Goal: Navigation & Orientation: Find specific page/section

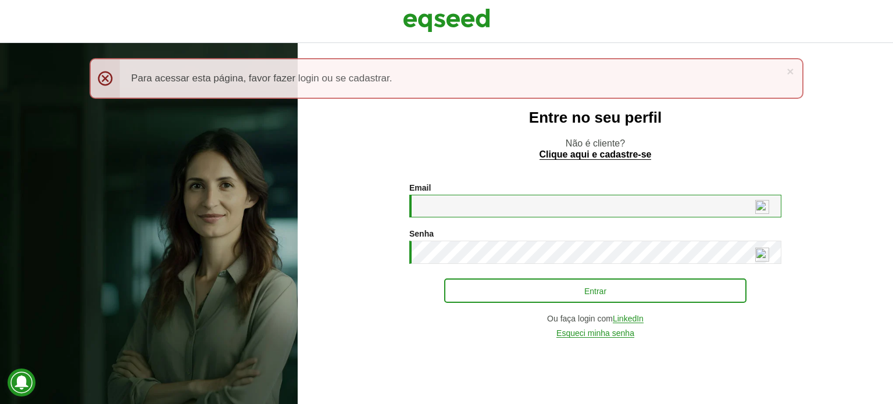
type input "**********"
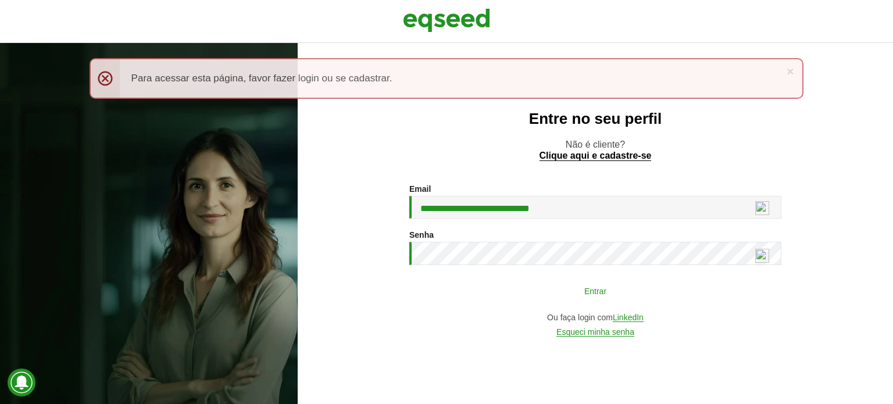
click at [575, 295] on button "Entrar" at bounding box center [595, 290] width 302 height 22
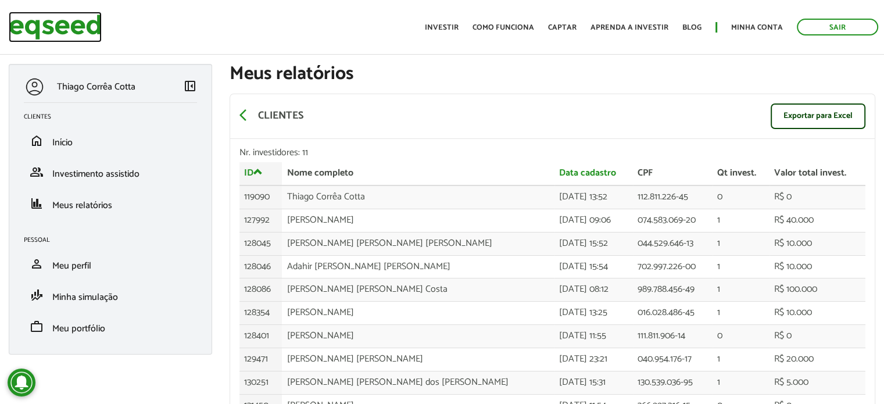
click at [77, 31] on img at bounding box center [55, 27] width 93 height 31
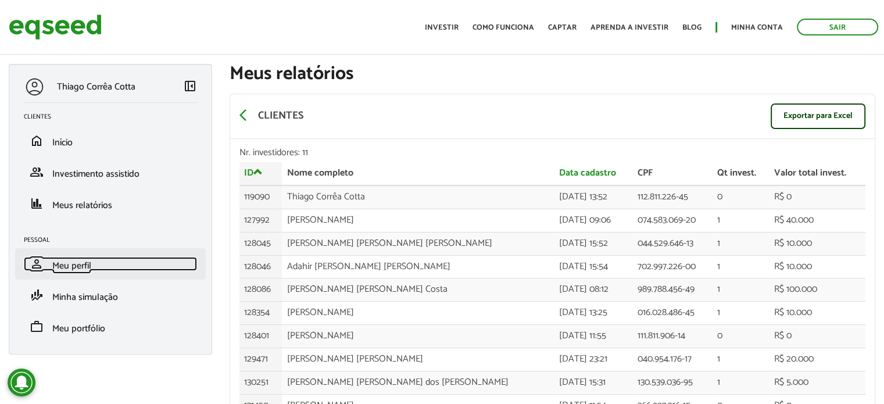
click at [70, 259] on span "Meu perfil" at bounding box center [71, 266] width 39 height 16
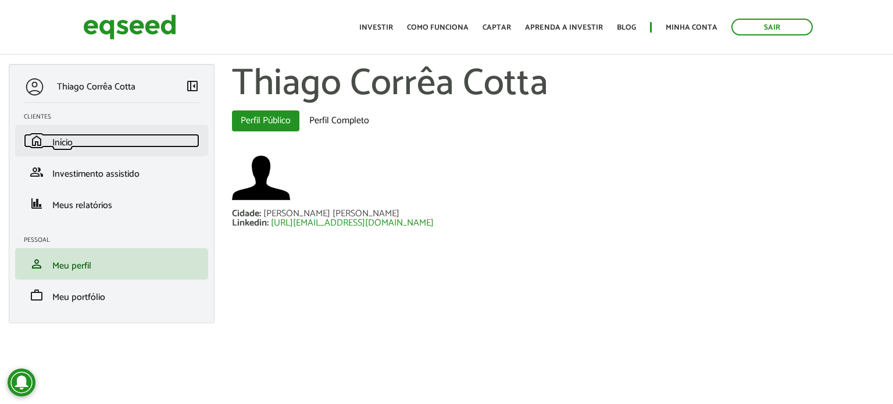
click at [70, 141] on span "Início" at bounding box center [62, 143] width 20 height 16
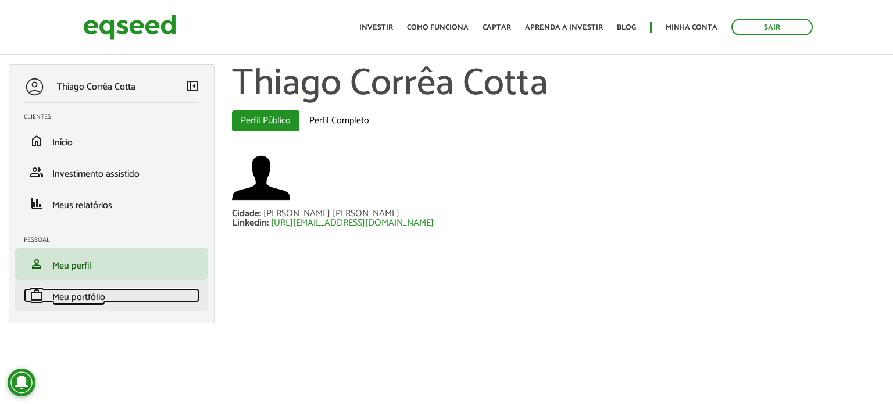
click at [93, 295] on span "Meu portfólio" at bounding box center [78, 297] width 53 height 16
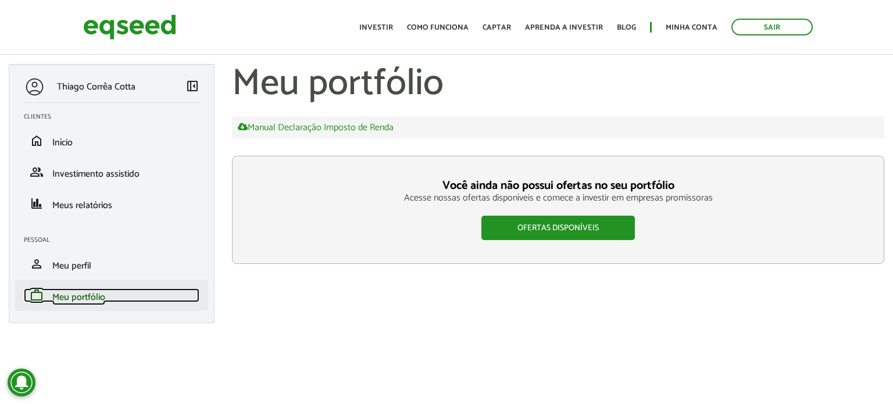
click at [75, 296] on span "Meu portfólio" at bounding box center [78, 297] width 53 height 16
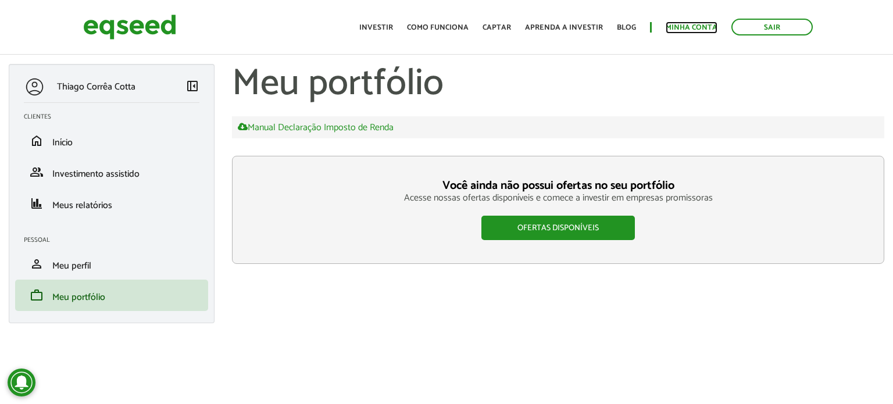
click at [682, 29] on link "Minha conta" at bounding box center [691, 28] width 52 height 8
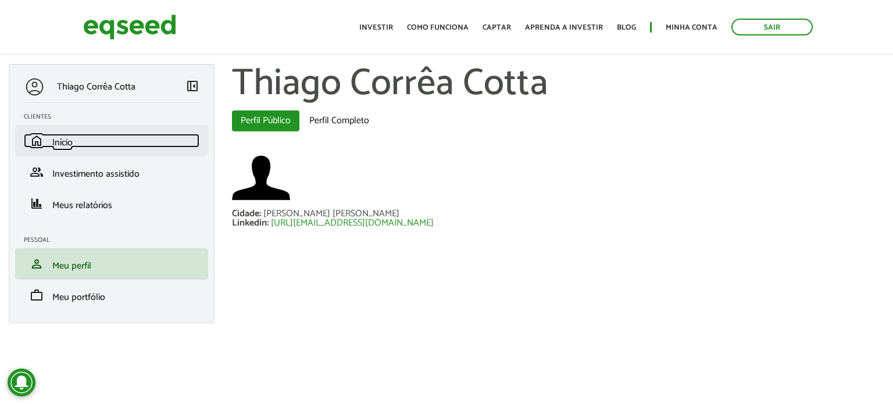
click at [57, 146] on span "Início" at bounding box center [62, 143] width 20 height 16
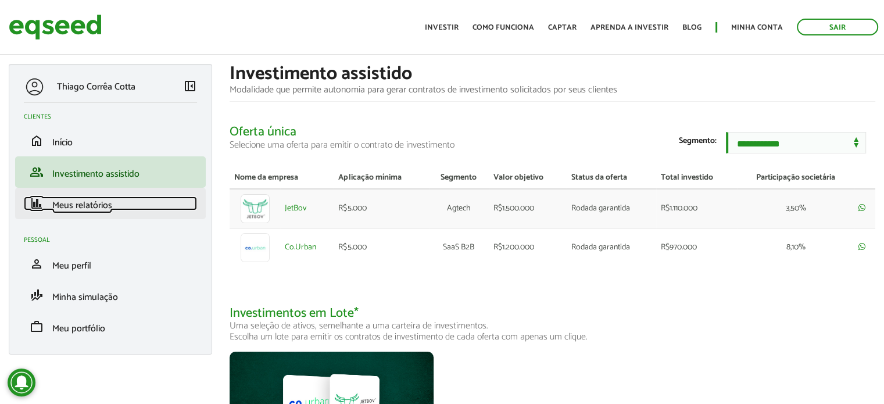
click at [91, 212] on span "Meus relatórios" at bounding box center [82, 206] width 60 height 16
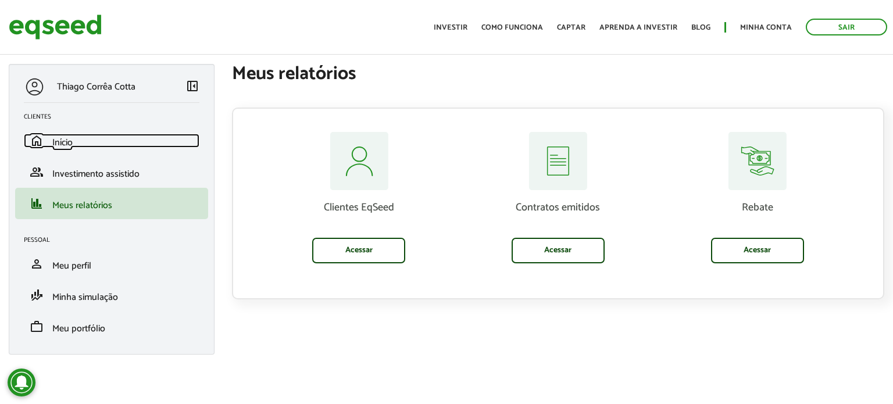
click at [72, 139] on span "Início" at bounding box center [62, 143] width 20 height 16
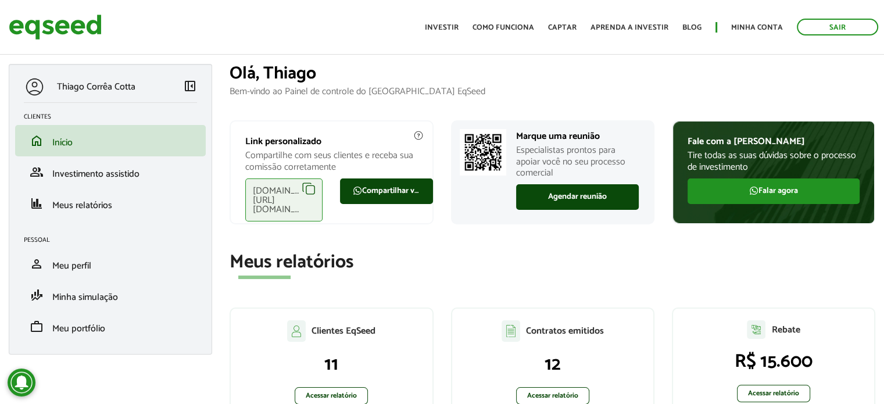
click at [282, 192] on div "eqseed.com/a/is/thiago.cotta" at bounding box center [283, 199] width 77 height 43
click at [310, 192] on div "eqseed.com/a/is/thiago.cotta" at bounding box center [283, 199] width 77 height 43
